Goal: Find specific page/section: Find specific page/section

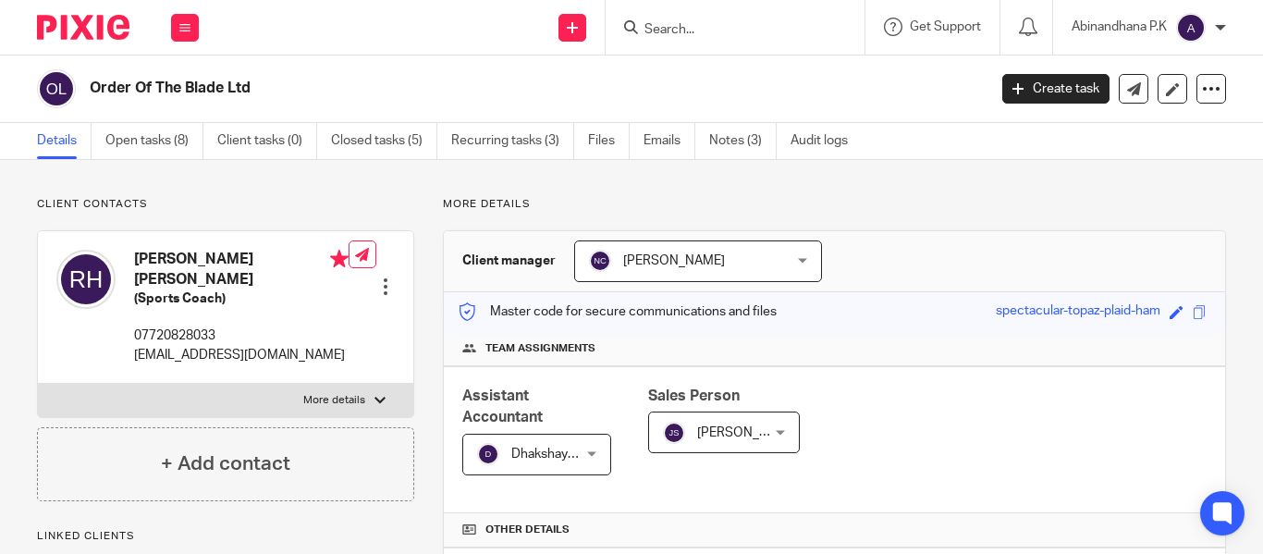
click at [669, 32] on input "Search" at bounding box center [726, 30] width 166 height 17
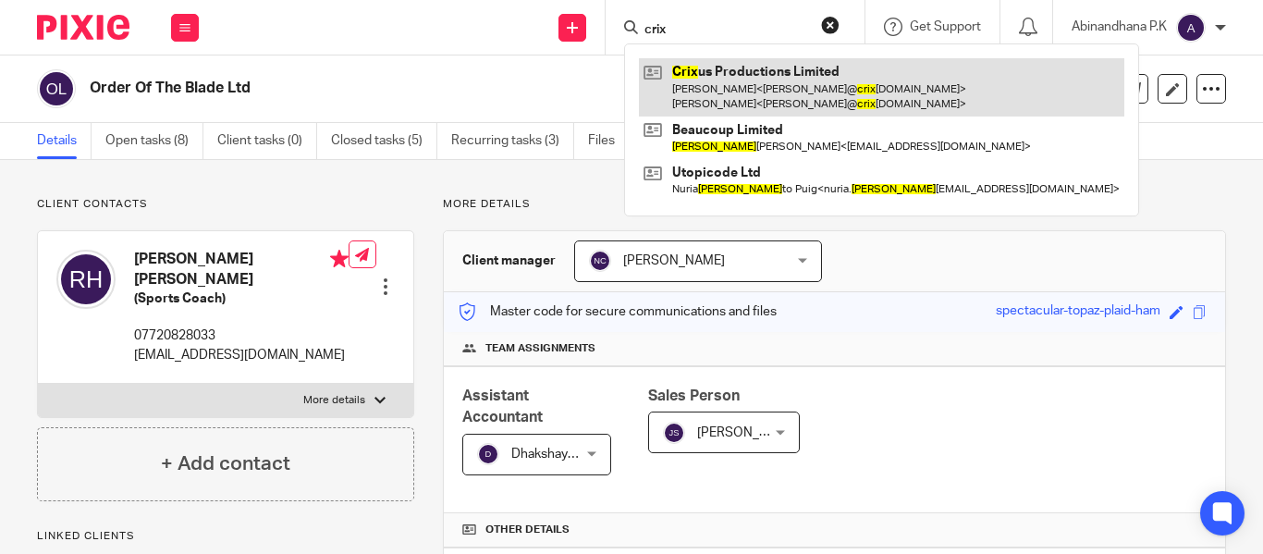
type input "crix"
click at [711, 65] on link at bounding box center [881, 86] width 485 height 57
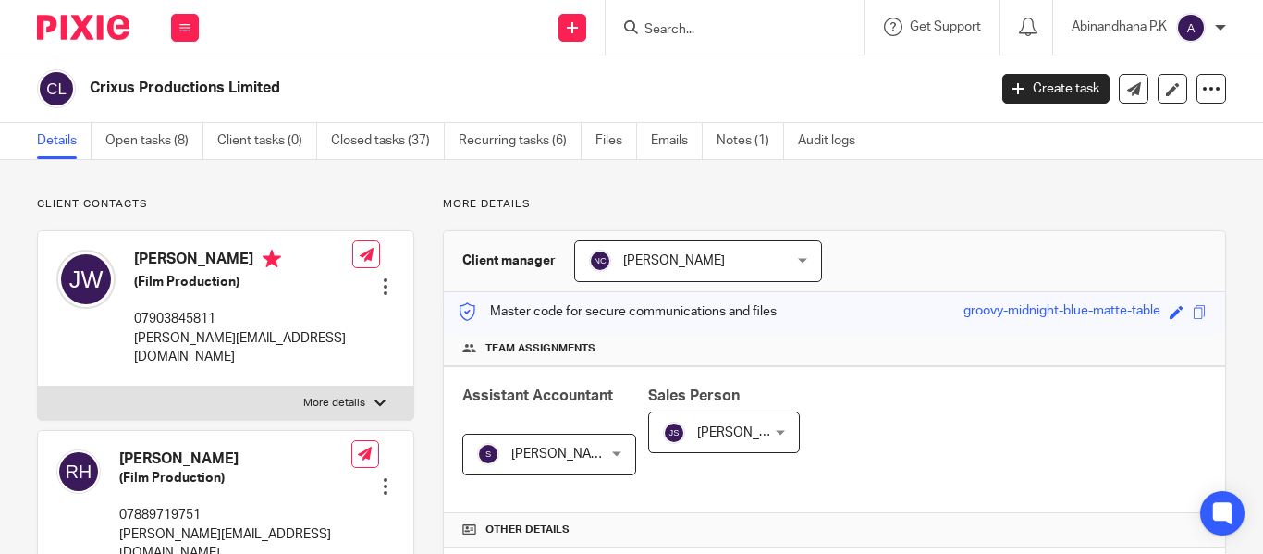
scroll to position [632, 0]
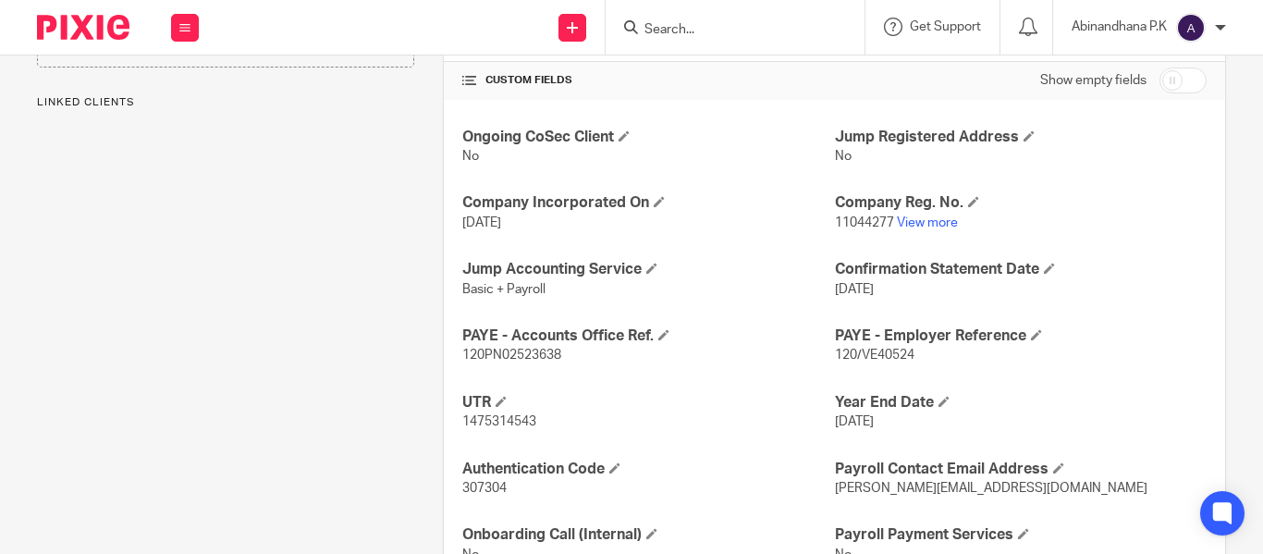
click at [854, 361] on span "120/VE40524" at bounding box center [875, 355] width 80 height 13
copy p "120/VE40524"
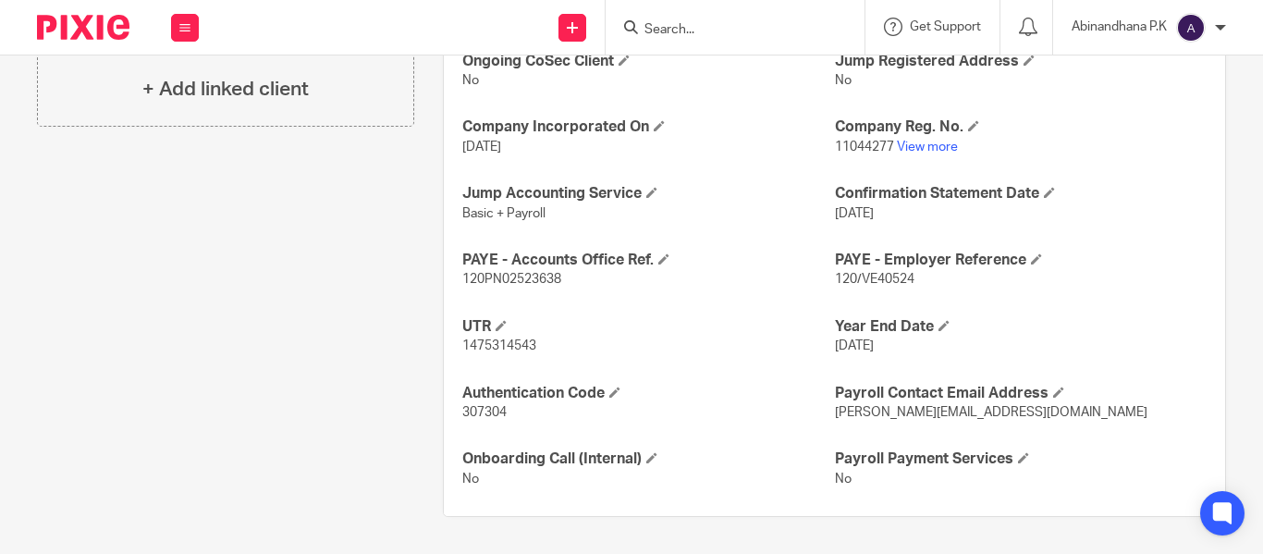
click at [521, 282] on span "120PN02523638" at bounding box center [511, 279] width 99 height 13
copy p "120PN02523638"
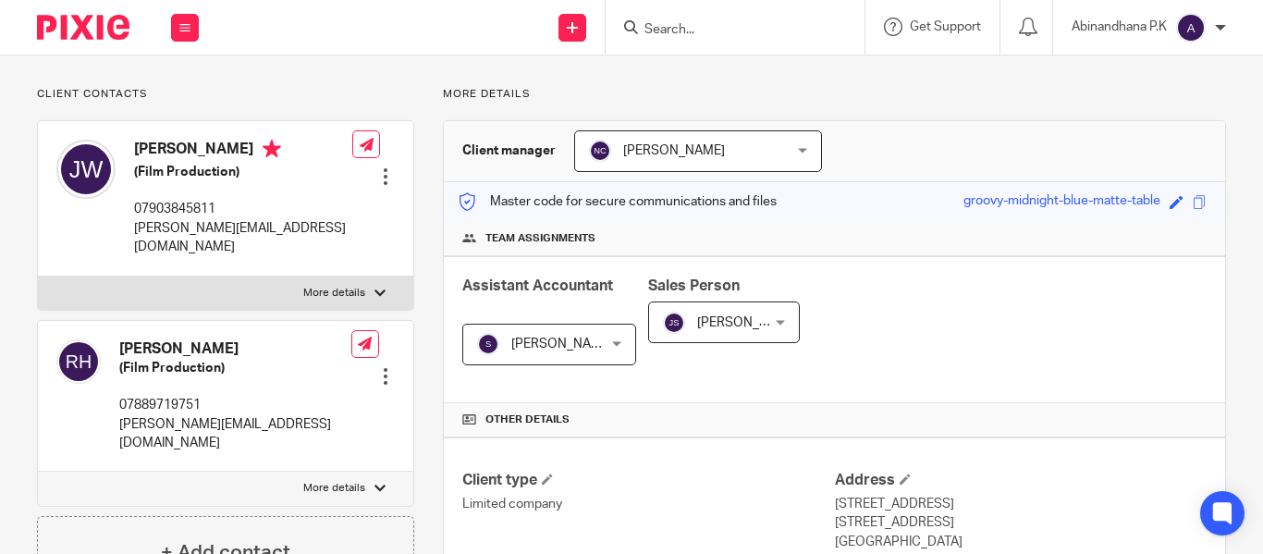
scroll to position [0, 0]
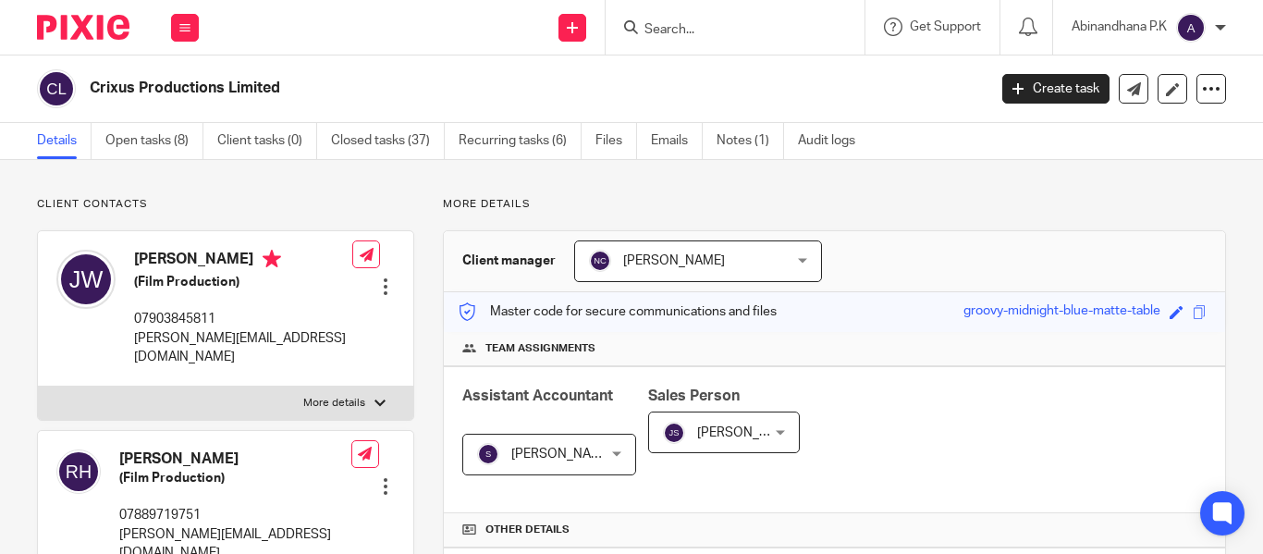
click at [658, 24] on input "Search" at bounding box center [726, 30] width 166 height 17
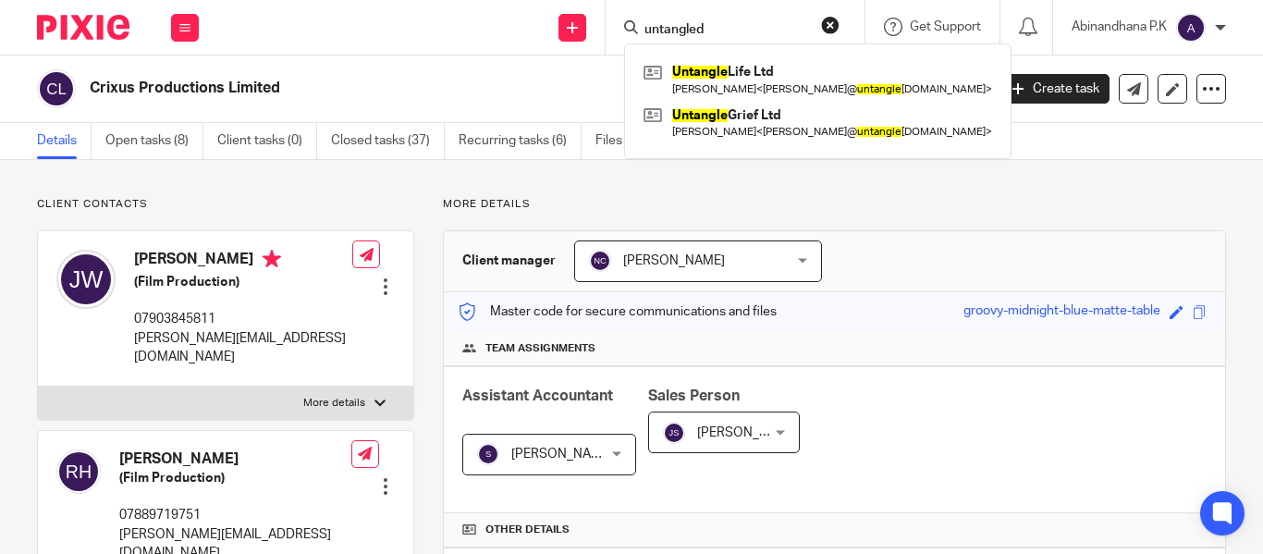
type input "untangled"
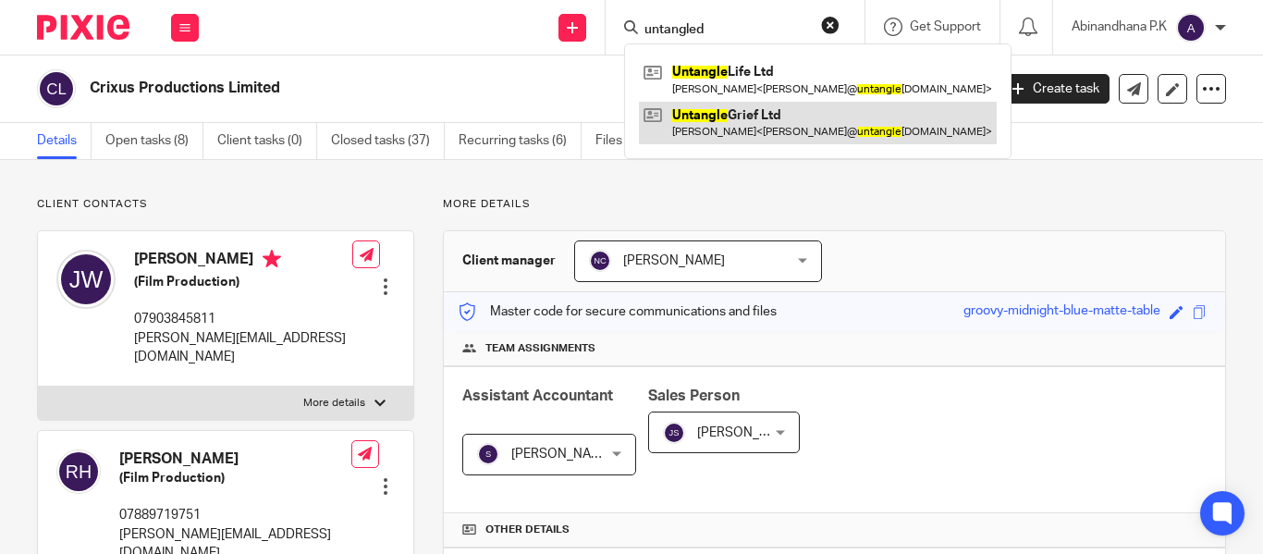
click at [694, 116] on link at bounding box center [818, 123] width 358 height 43
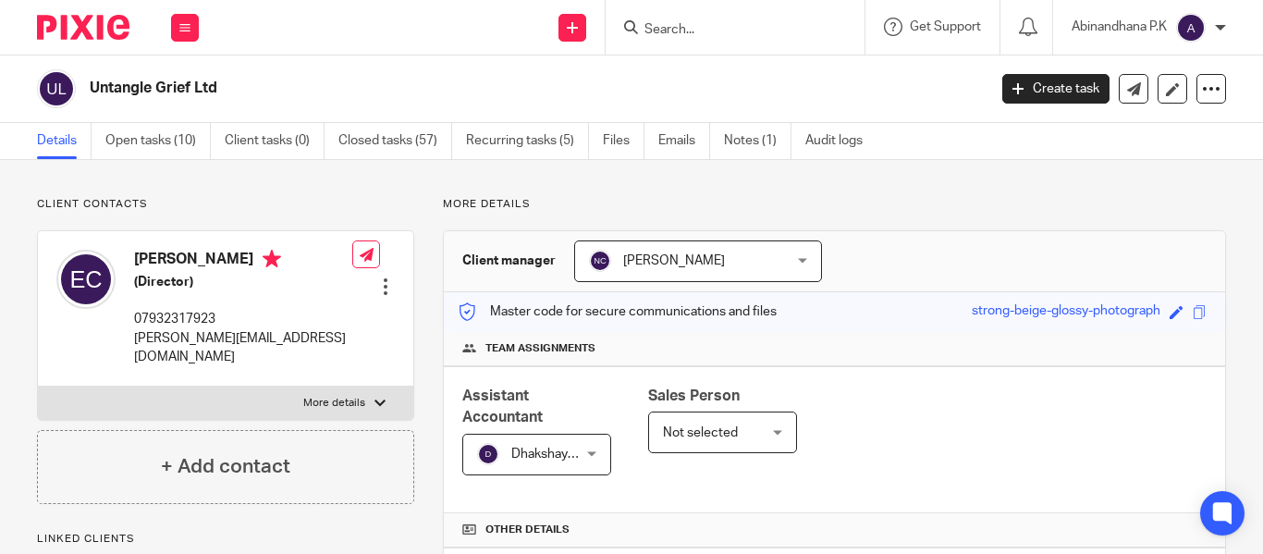
scroll to position [708, 0]
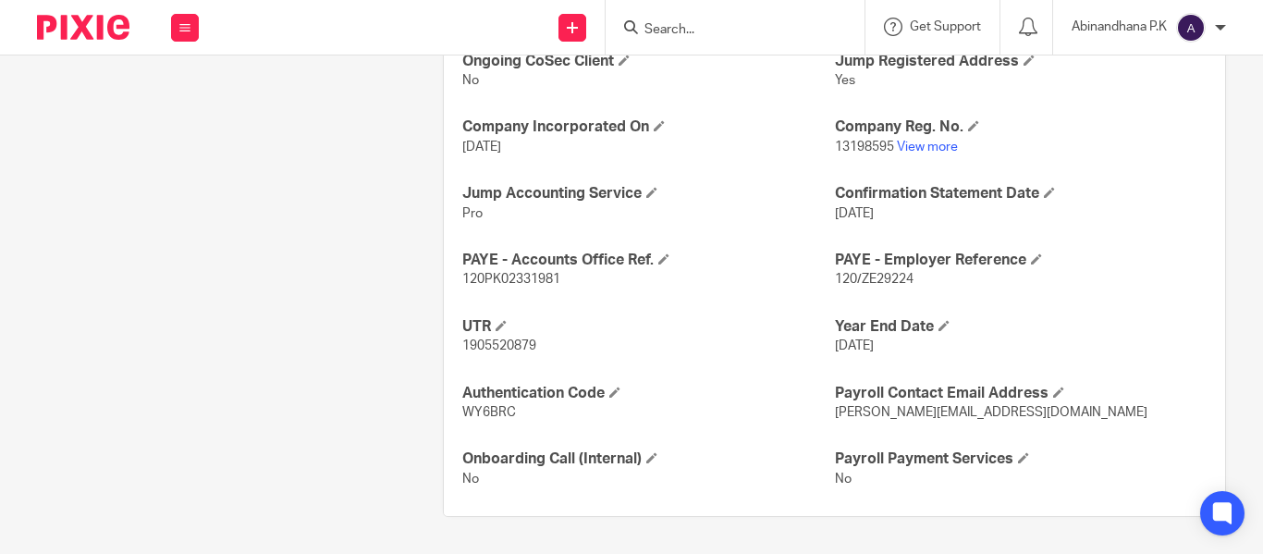
click at [873, 275] on span "120/ZE29224" at bounding box center [874, 279] width 79 height 13
drag, startPoint x: 826, startPoint y: 276, endPoint x: 932, endPoint y: 281, distance: 106.4
click at [932, 281] on p "120/ZE29224" at bounding box center [1021, 279] width 372 height 18
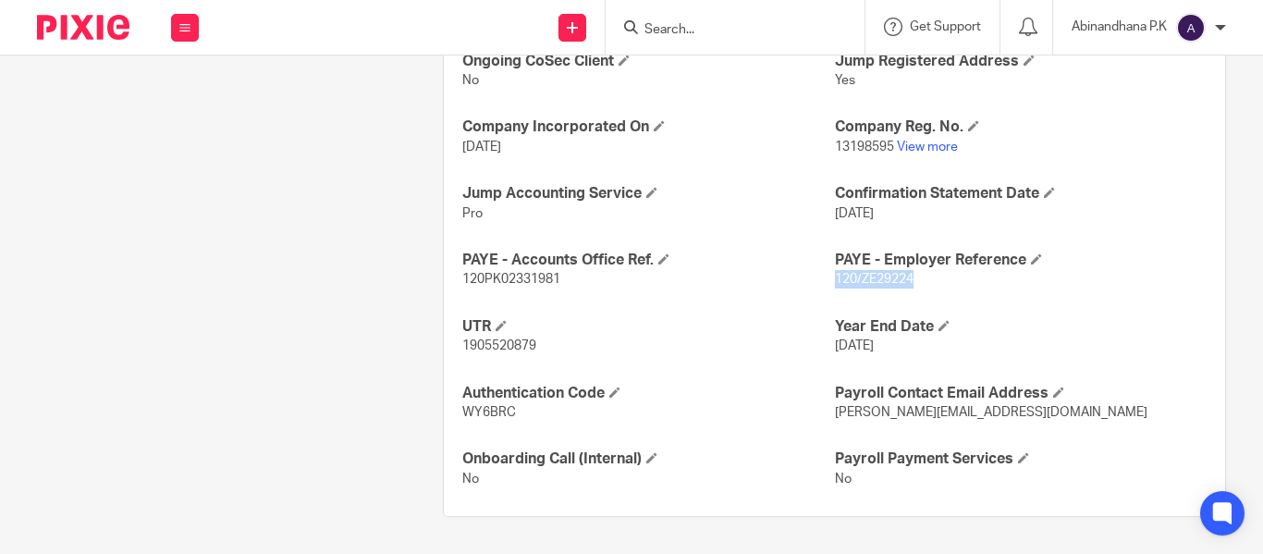
copy span "120/ZE29224"
click at [545, 278] on span "120PK02331981" at bounding box center [511, 279] width 98 height 13
copy span "120PK02331981"
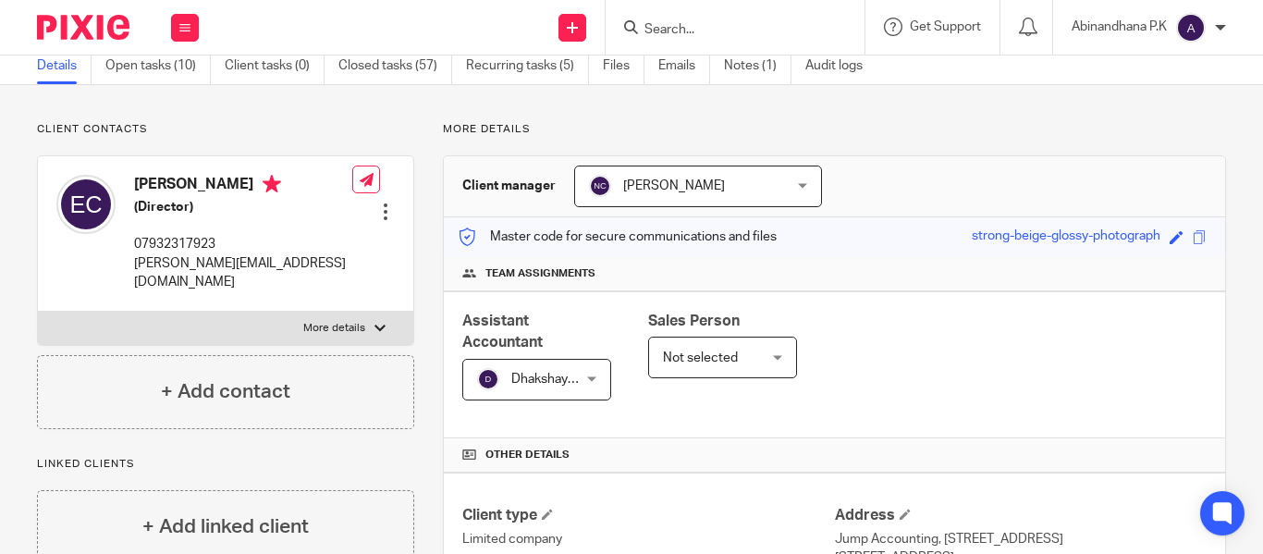
scroll to position [0, 0]
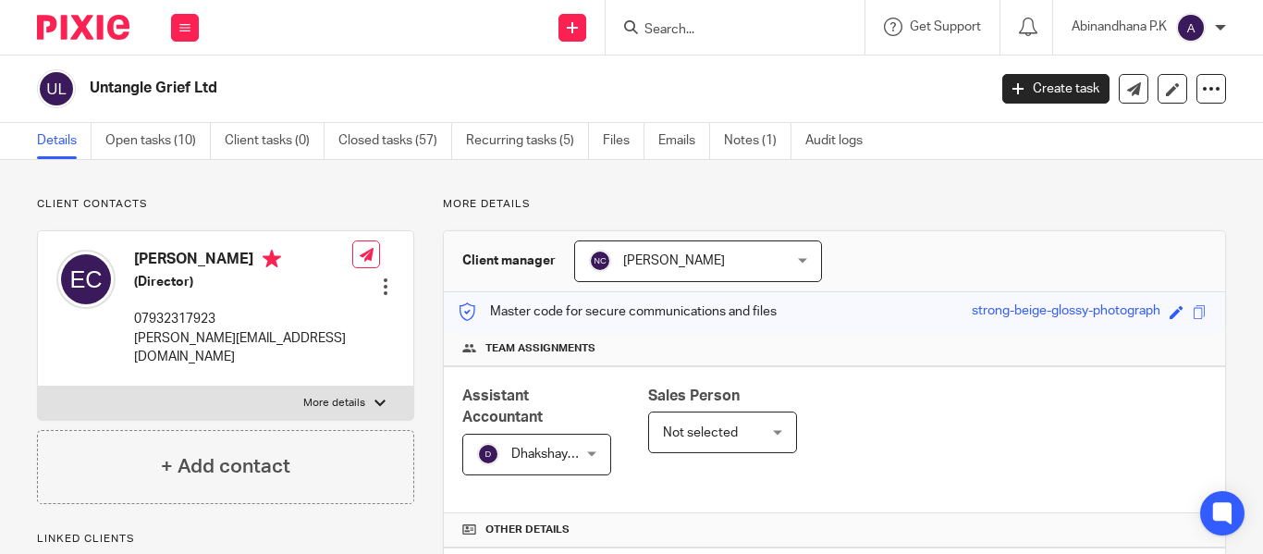
click at [650, 36] on input "Search" at bounding box center [726, 30] width 166 height 17
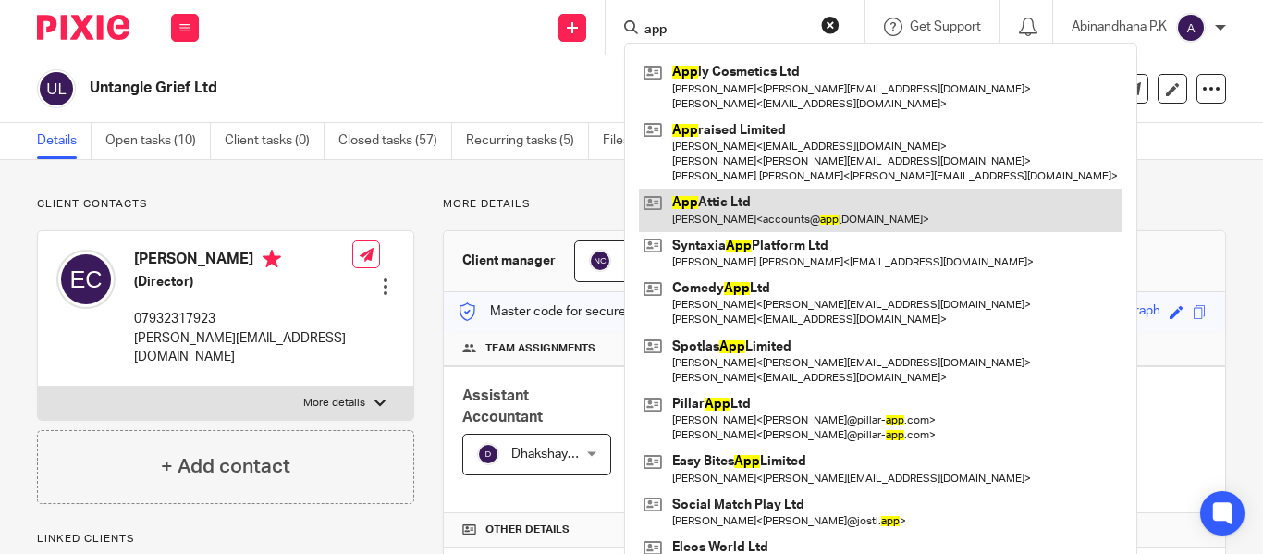
type input "app"
click at [730, 212] on link at bounding box center [881, 210] width 484 height 43
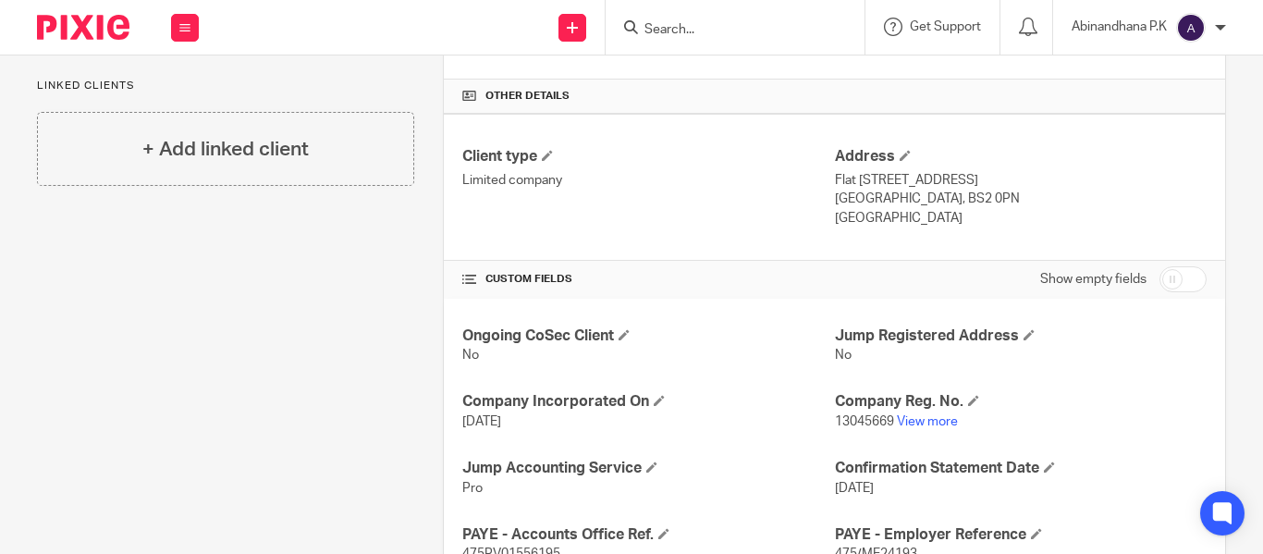
scroll to position [524, 0]
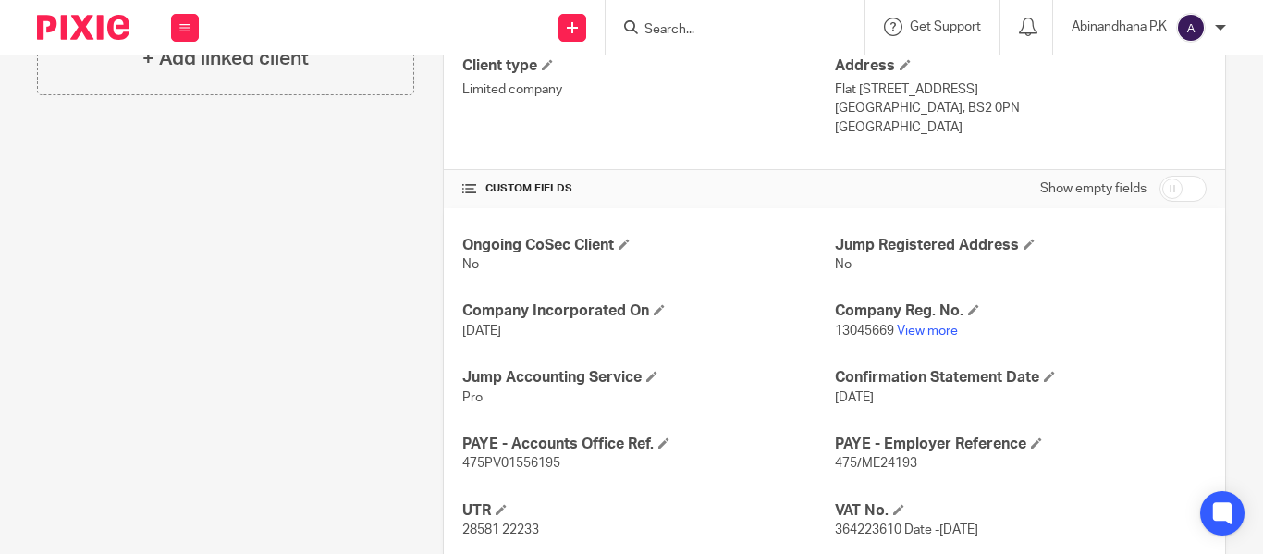
click at [847, 471] on p "475/ME24193" at bounding box center [1021, 463] width 372 height 18
click at [857, 464] on span "475/ME24193" at bounding box center [876, 463] width 82 height 13
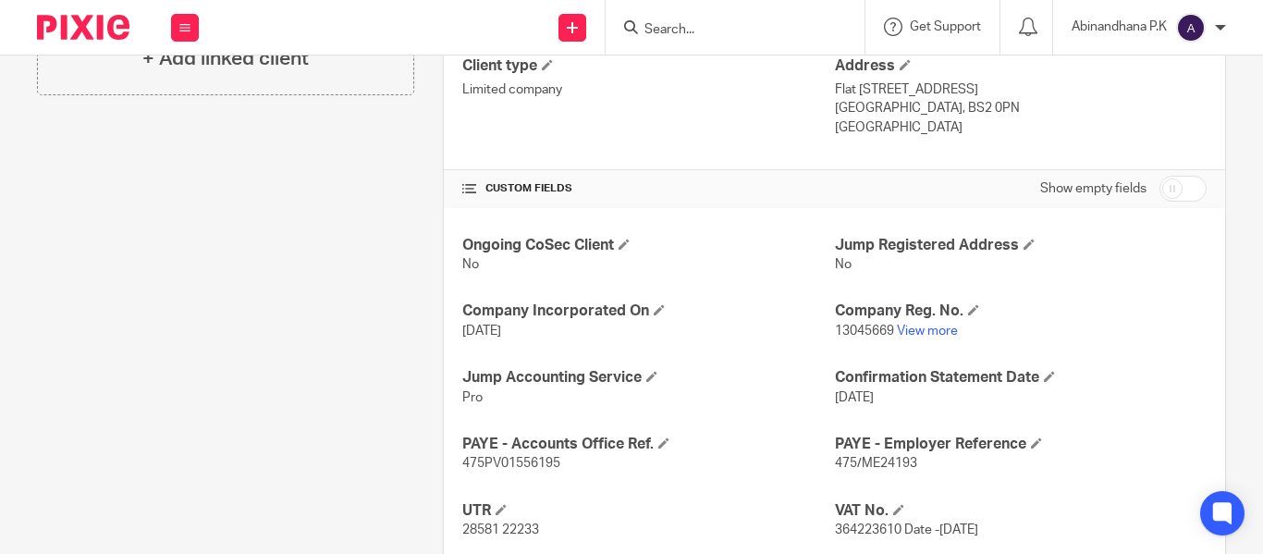
click at [511, 455] on p "475PV01556195" at bounding box center [648, 463] width 372 height 18
copy span "475PV01556195"
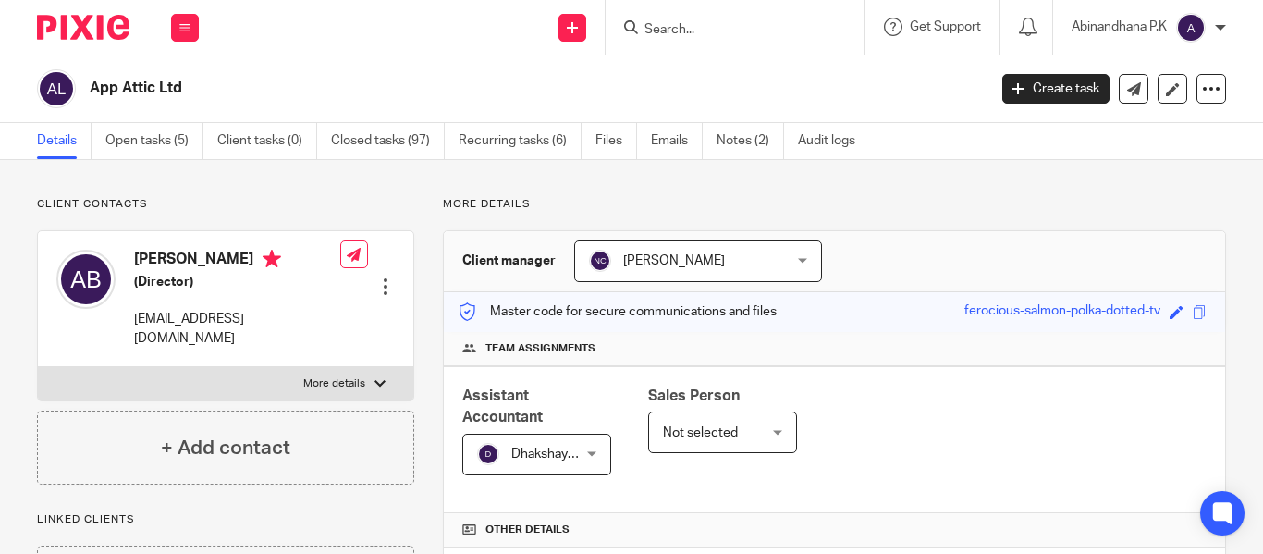
click at [657, 34] on input "Search" at bounding box center [726, 30] width 166 height 17
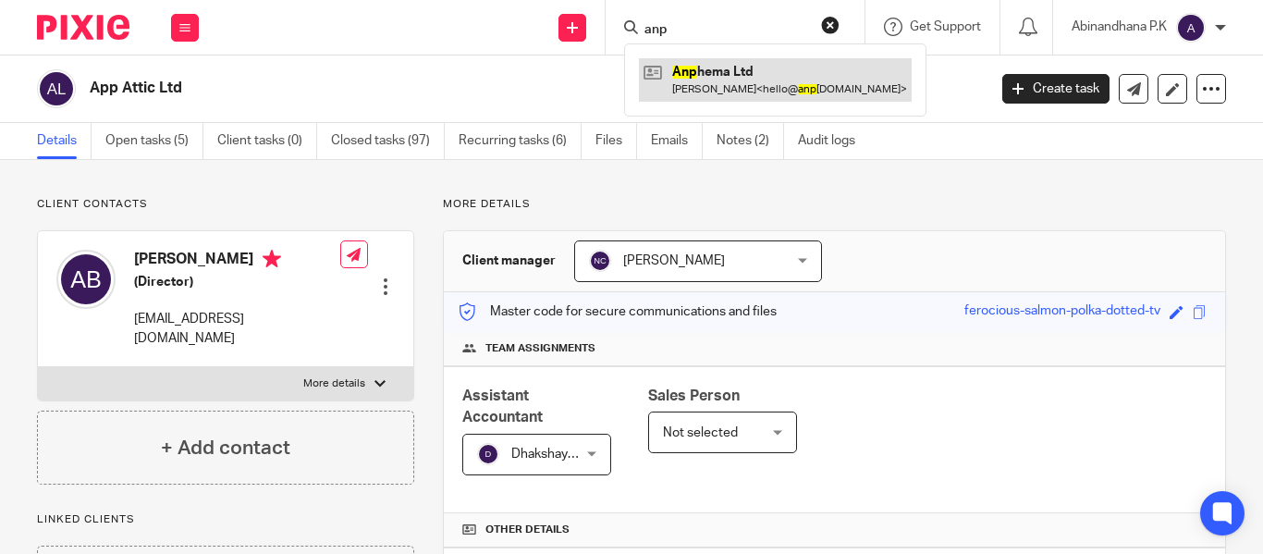
type input "anp"
click at [694, 80] on link at bounding box center [775, 79] width 273 height 43
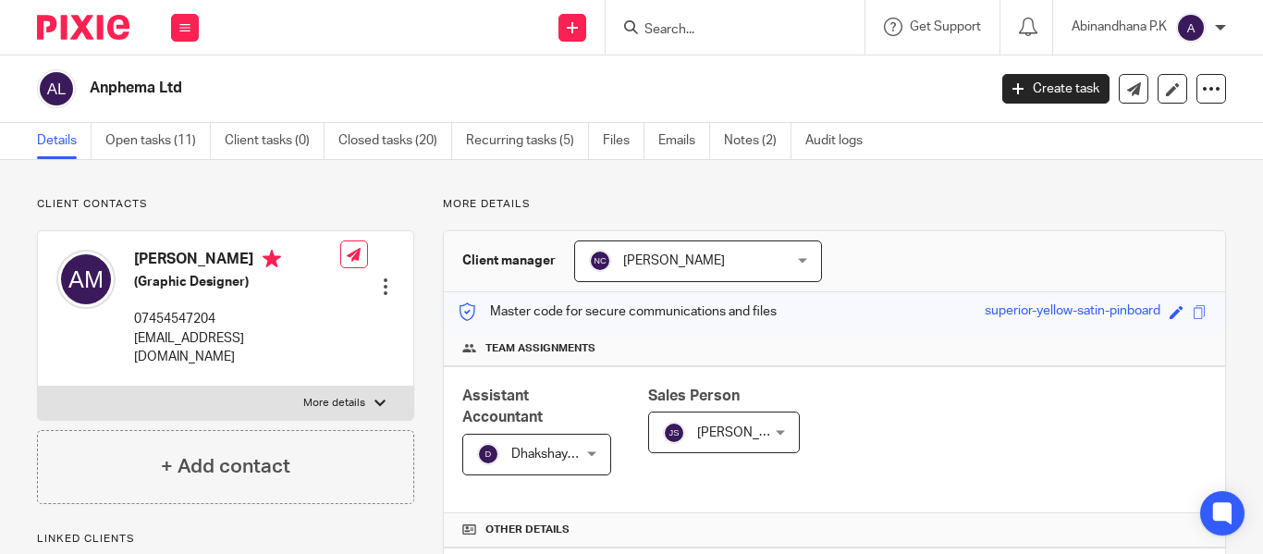
click at [662, 33] on input "Search" at bounding box center [726, 30] width 166 height 17
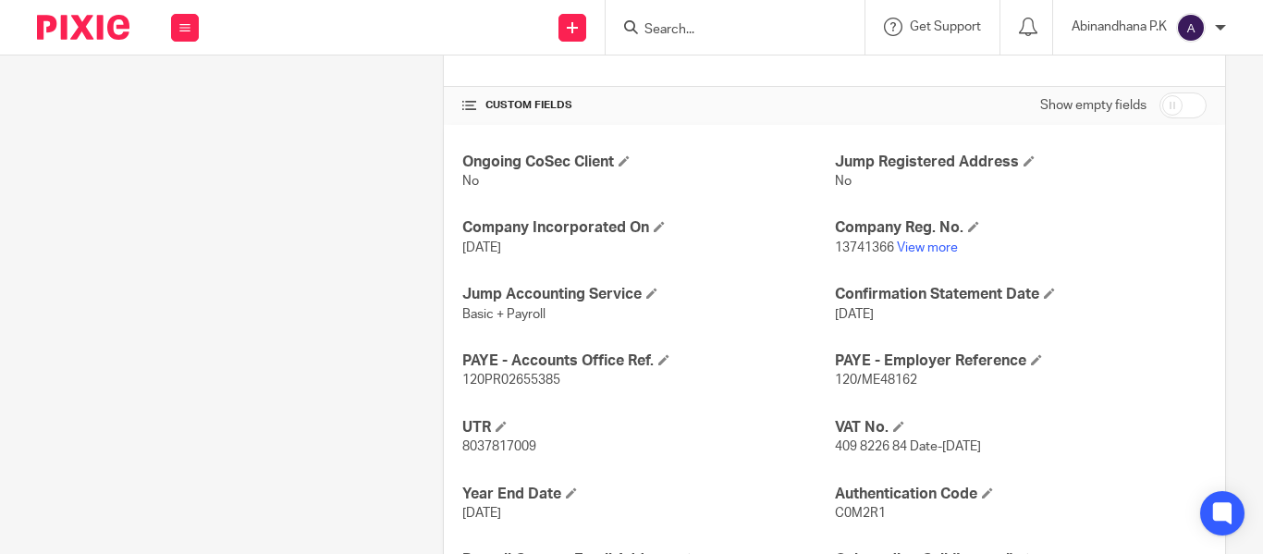
scroll to position [613, 0]
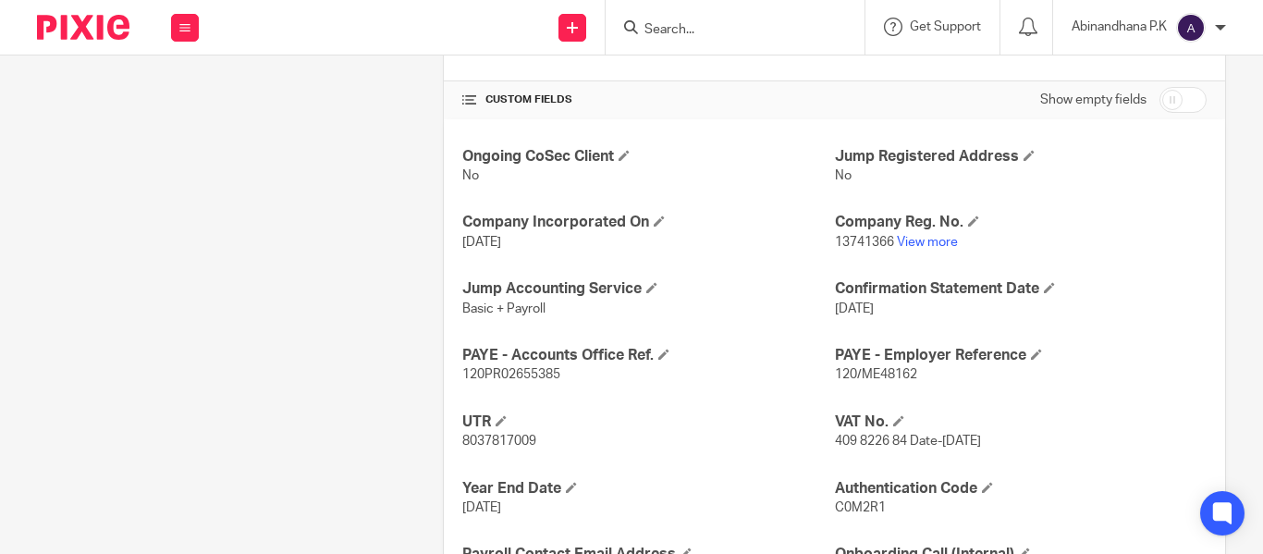
click at [854, 371] on span "120/ME48162" at bounding box center [876, 374] width 82 height 13
copy p "120/ME48162"
click at [474, 375] on span "120PR02655385" at bounding box center [511, 374] width 98 height 13
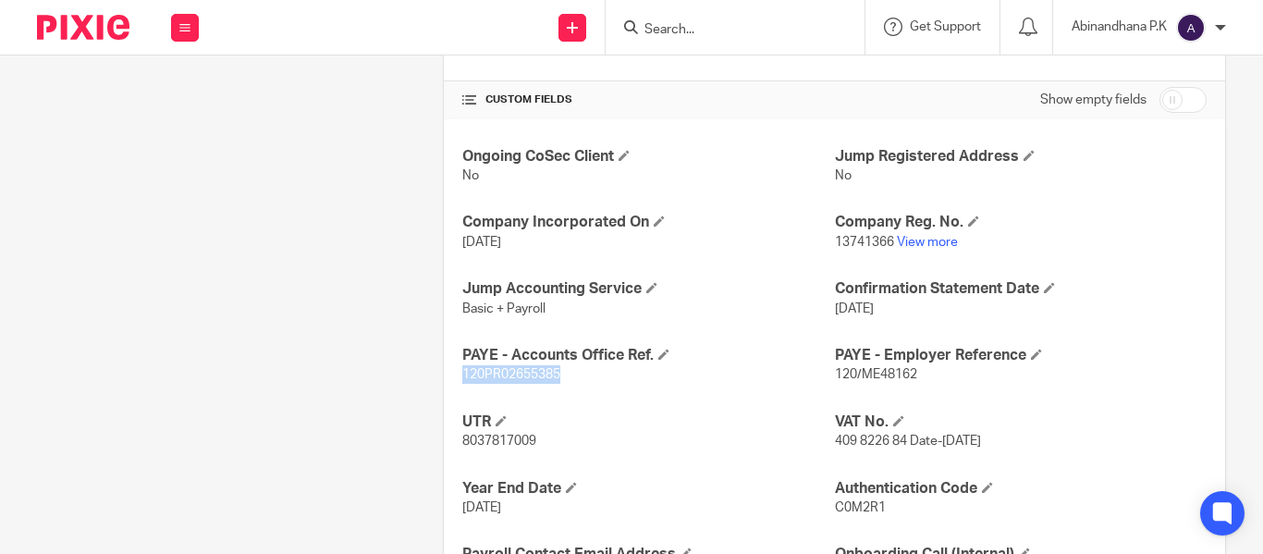
click at [474, 375] on span "120PR02655385" at bounding box center [511, 374] width 98 height 13
copy p "120PR02655385"
